Goal: Navigation & Orientation: Find specific page/section

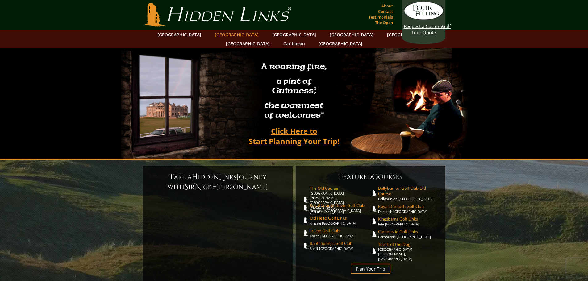
click at [226, 34] on link "[GEOGRAPHIC_DATA]" at bounding box center [237, 34] width 50 height 9
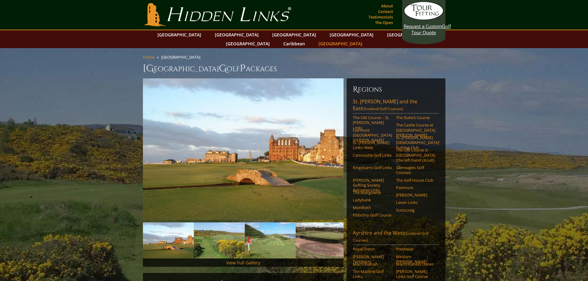
click at [365, 39] on link "[GEOGRAPHIC_DATA]" at bounding box center [340, 43] width 50 height 9
